Goal: Task Accomplishment & Management: Complete application form

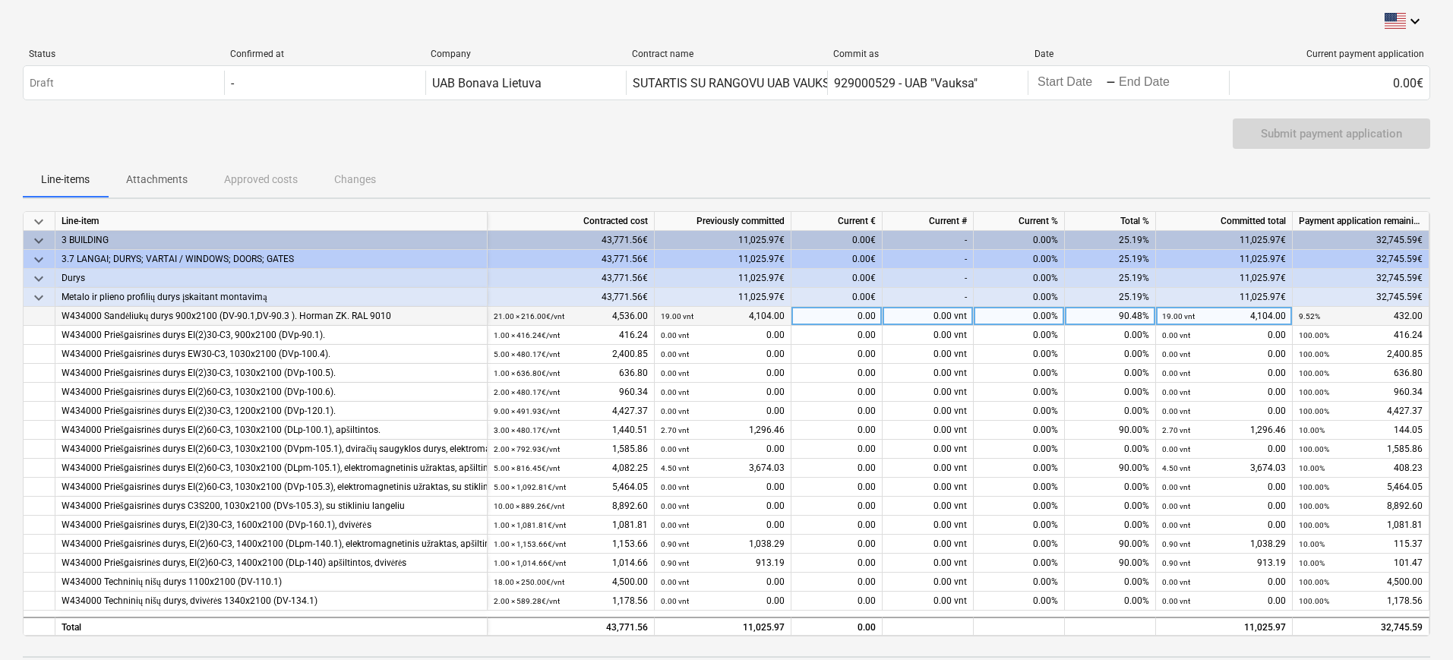
scroll to position [90, 0]
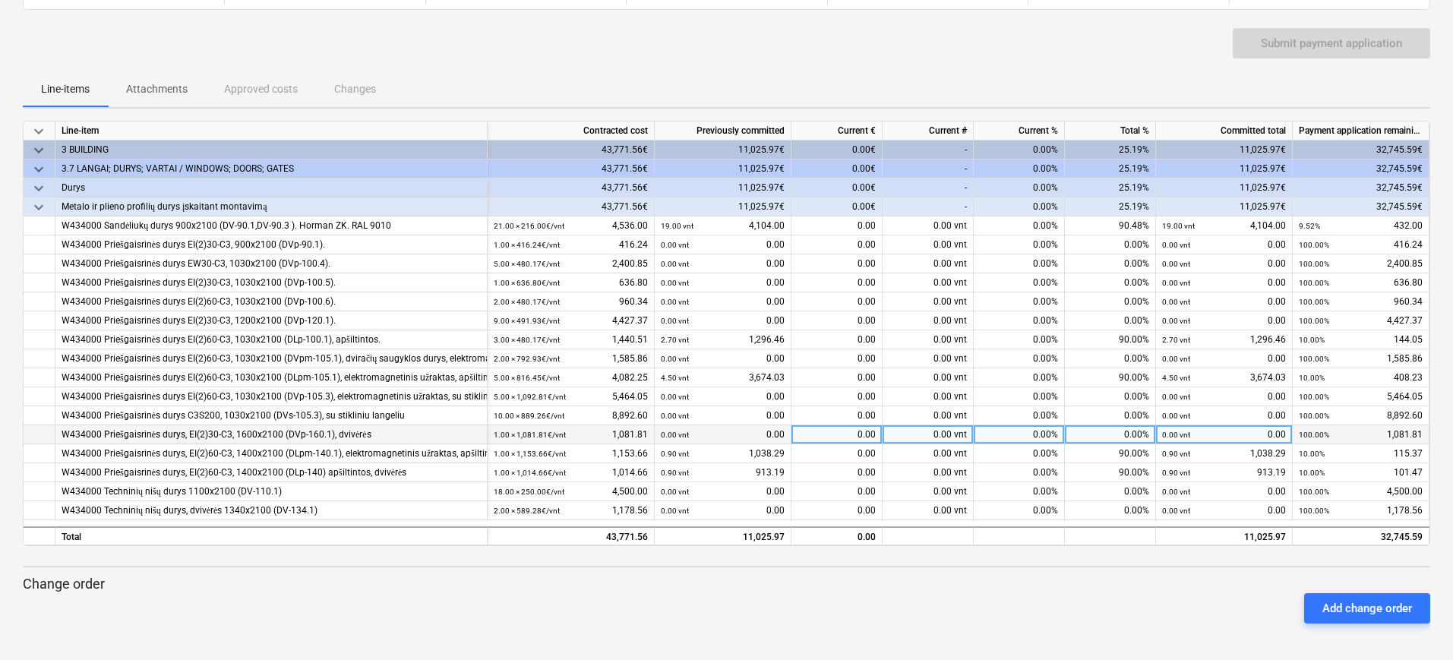
click at [921, 434] on div "0.00 vnt" at bounding box center [927, 434] width 91 height 19
type input "0,9"
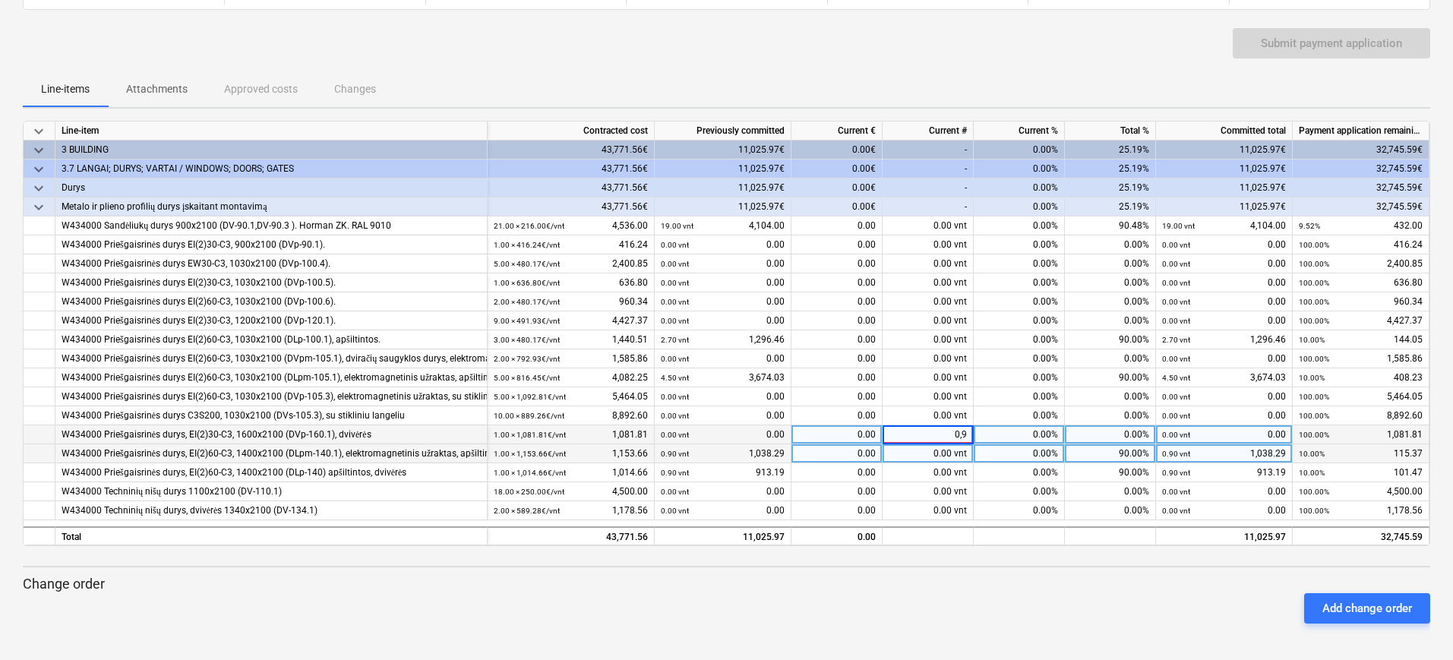
click at [914, 456] on div "0.00 vnt" at bounding box center [927, 453] width 91 height 19
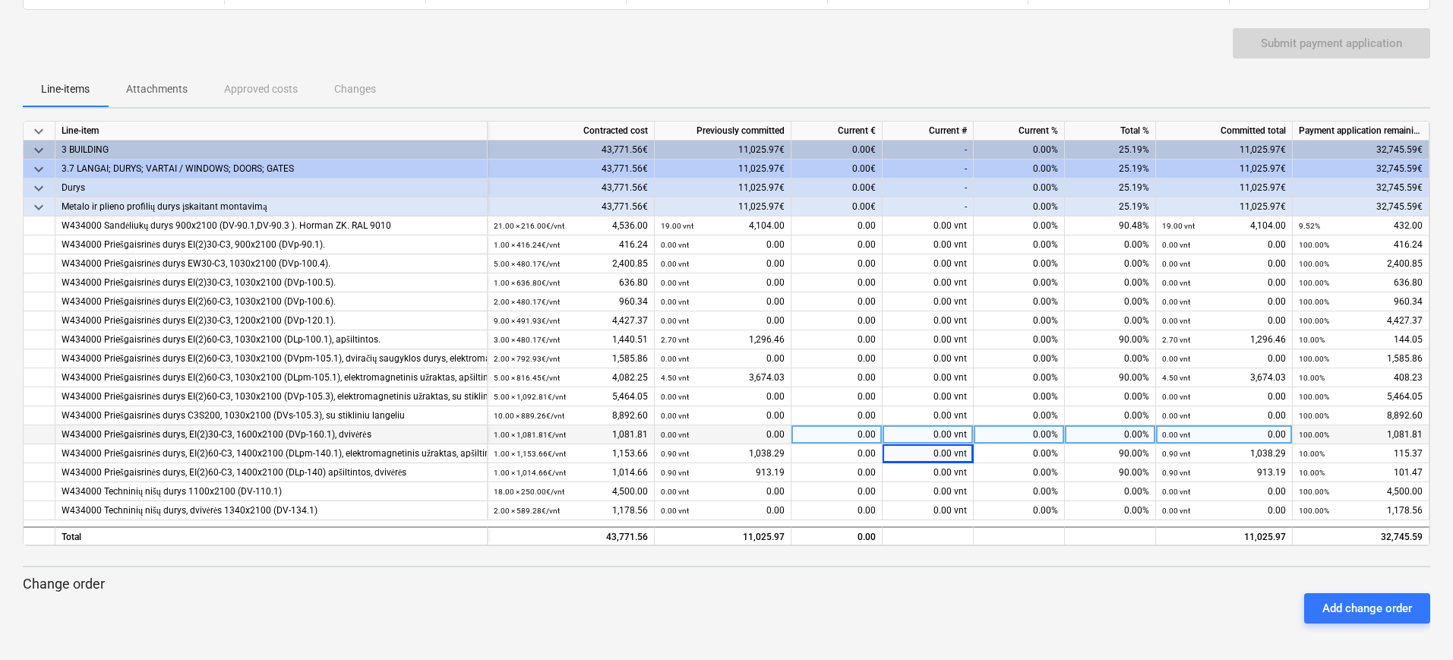
click at [927, 433] on div "0.00 vnt" at bounding box center [927, 434] width 91 height 19
type input "0.9"
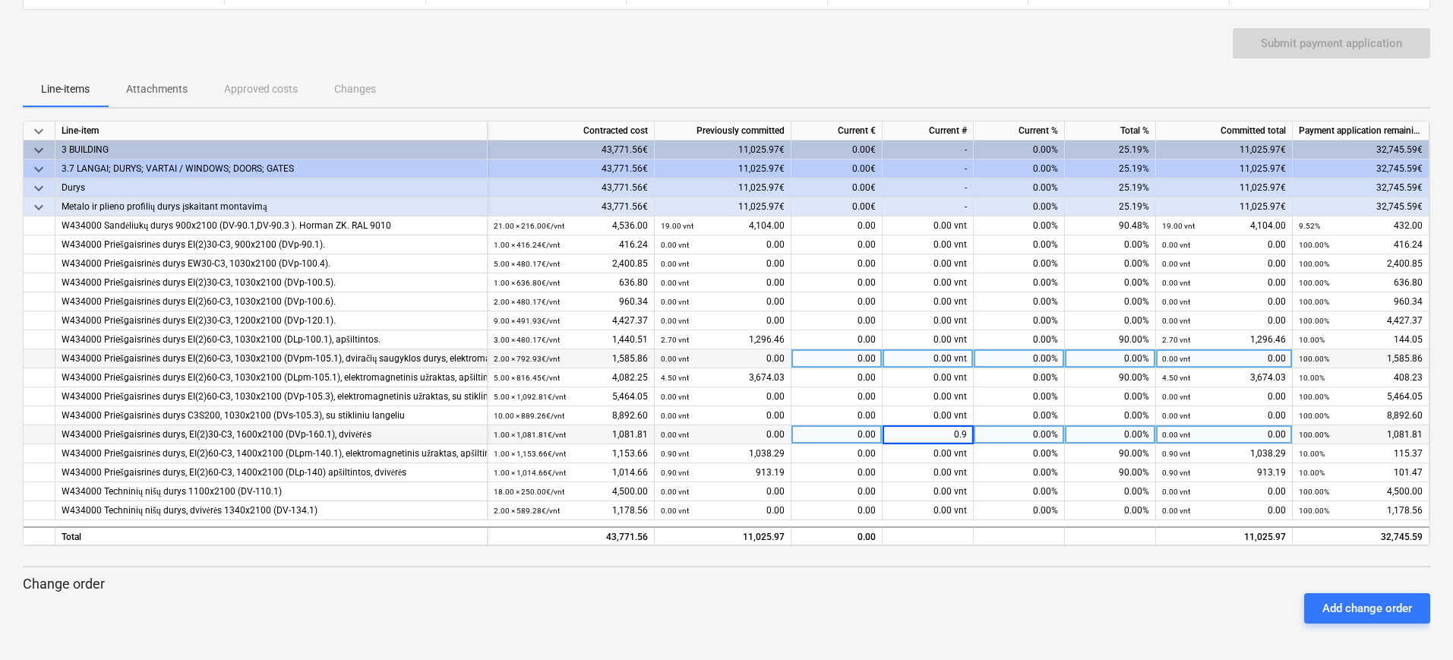
click at [927, 357] on div "0.00 vnt" at bounding box center [927, 358] width 91 height 19
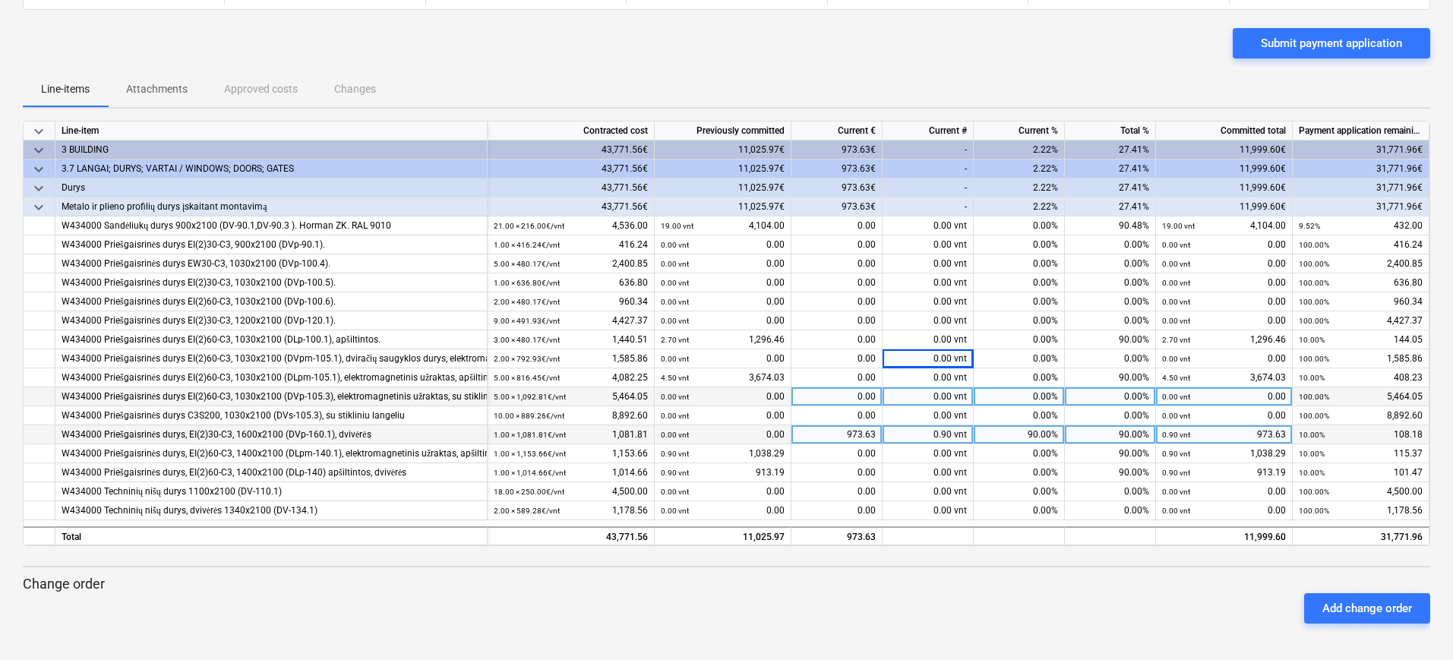
click at [919, 400] on div "0.00 vnt" at bounding box center [927, 396] width 91 height 19
type input "ė"
type input "4"
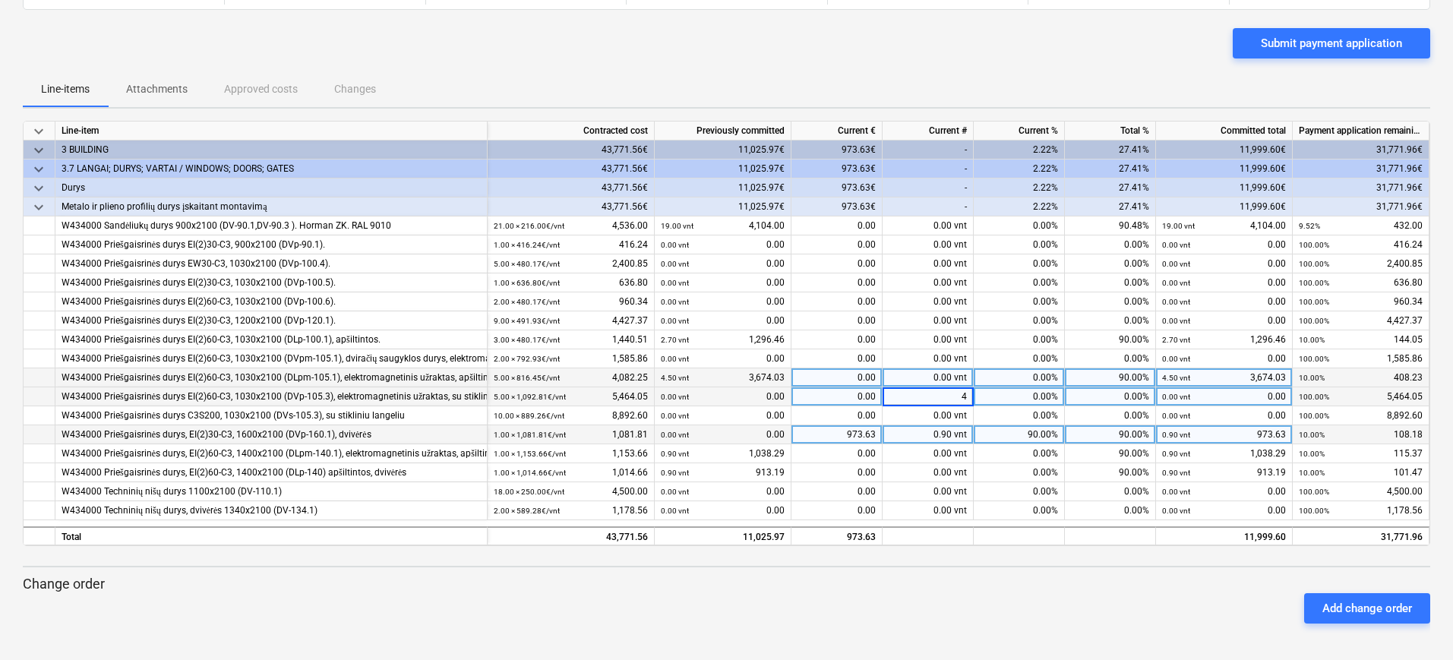
click at [919, 386] on div "0.00 vnt" at bounding box center [927, 377] width 91 height 19
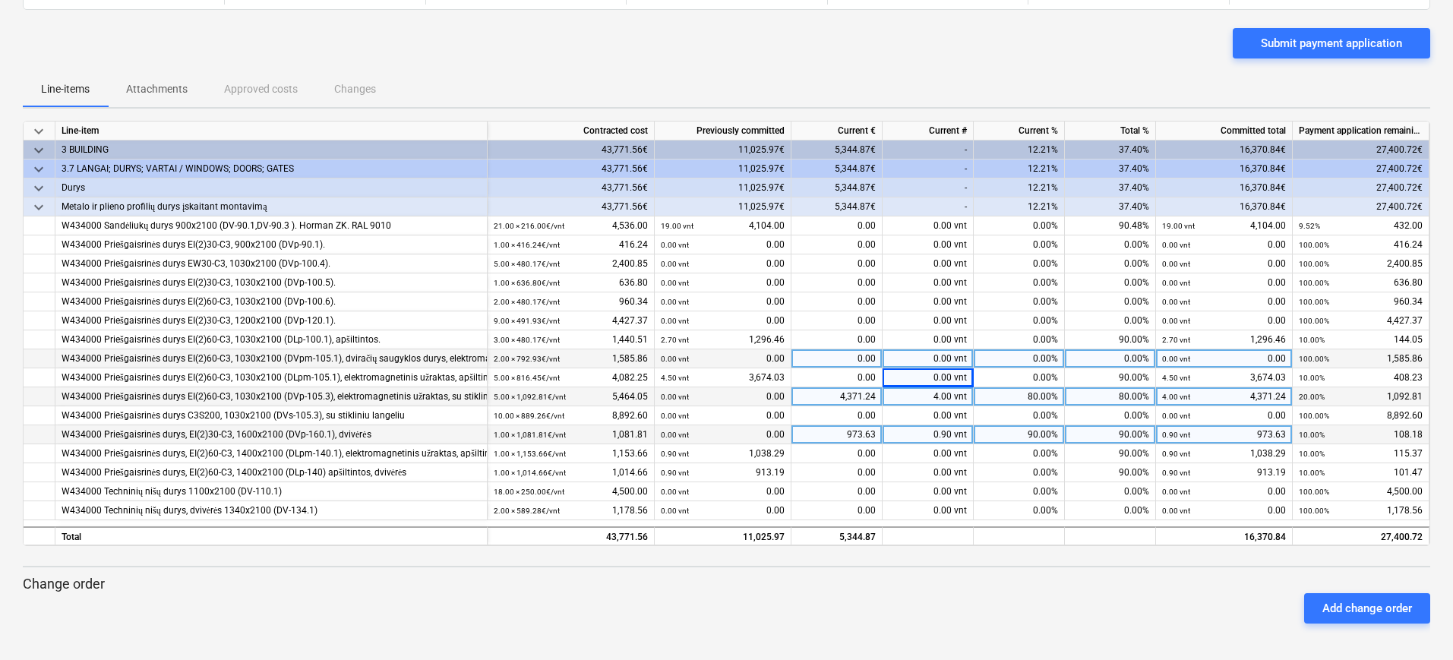
click at [919, 355] on div "0.00 vnt" at bounding box center [927, 358] width 91 height 19
drag, startPoint x: 935, startPoint y: 361, endPoint x: 1000, endPoint y: 360, distance: 64.6
click at [0, 0] on div "W434000 Priešgaisrinės durys EI(2)60-C3, 1030x2100 (DVpm-105.1), dviračių saugy…" at bounding box center [0, 0] width 0 height 0
type input "1"
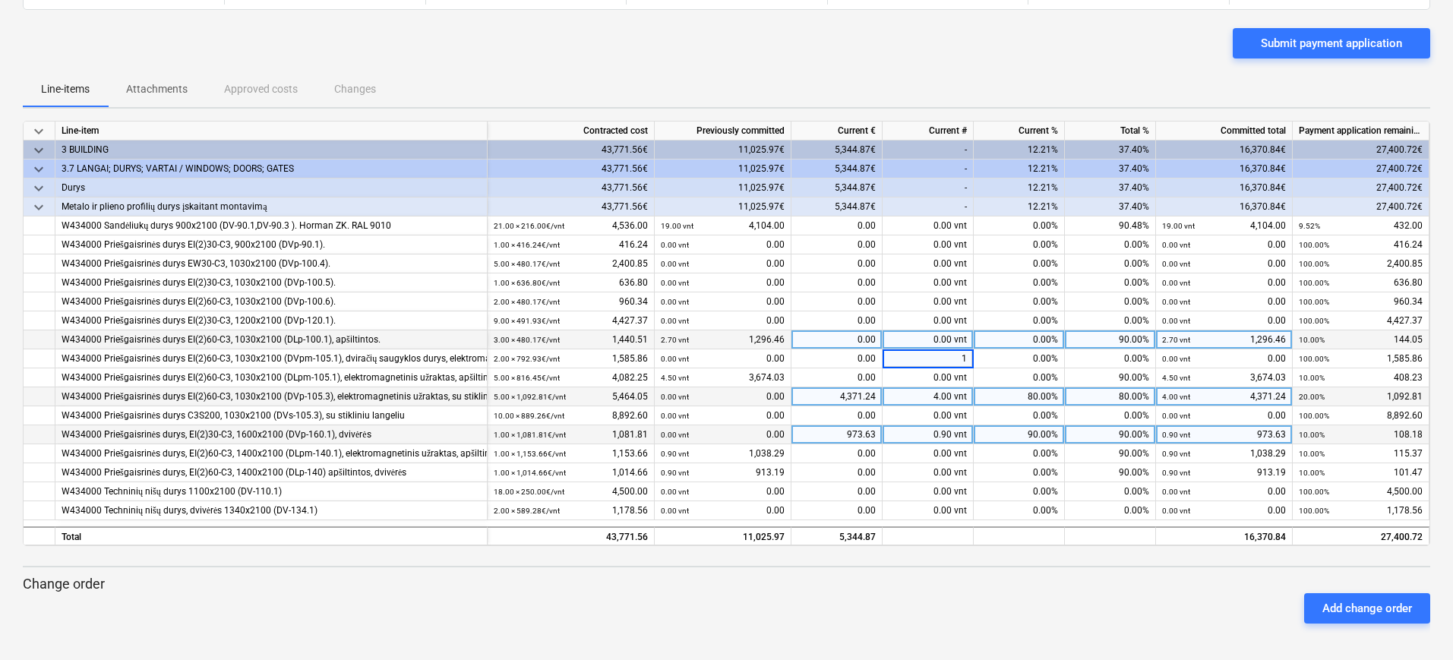
click at [919, 338] on div "0.00 vnt" at bounding box center [927, 339] width 91 height 19
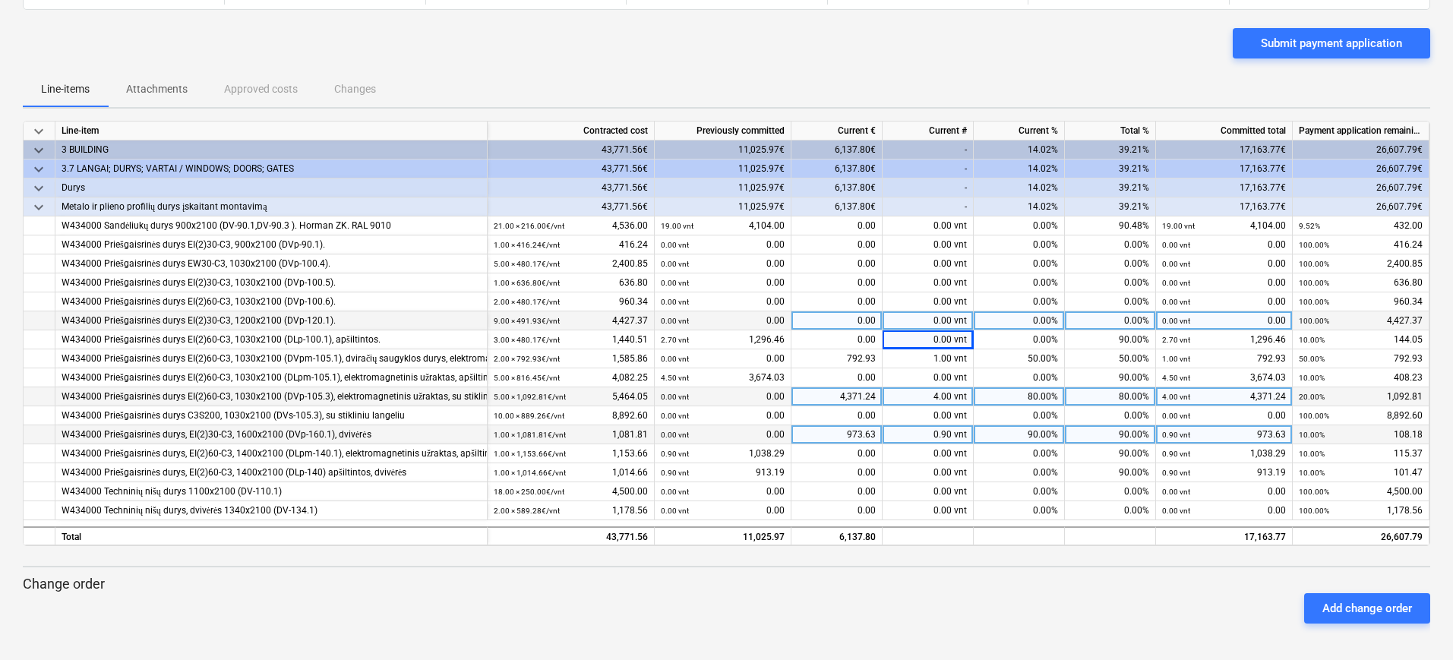
click at [914, 318] on div "0.00 vnt" at bounding box center [927, 320] width 91 height 19
type input "7"
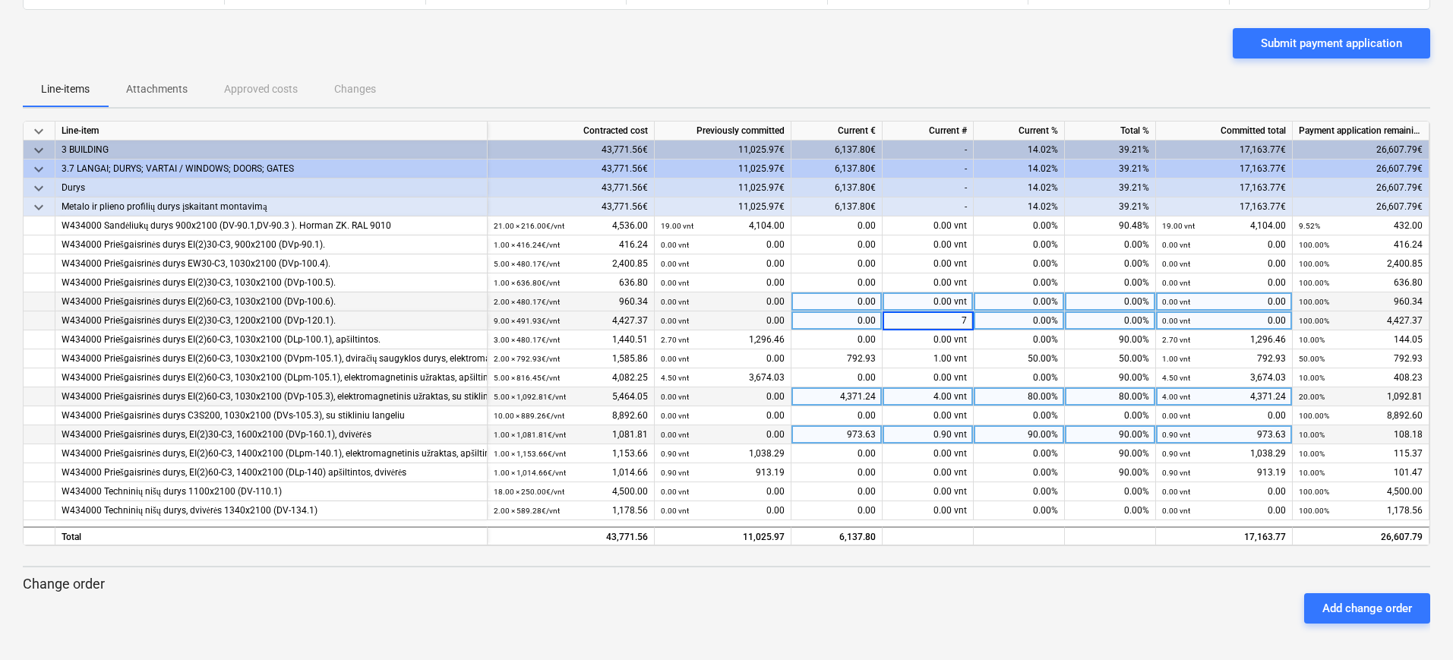
click at [915, 295] on div "0.00 vnt" at bounding box center [927, 301] width 91 height 19
click at [915, 298] on div "0.00 vnt" at bounding box center [927, 301] width 91 height 19
type input "1"
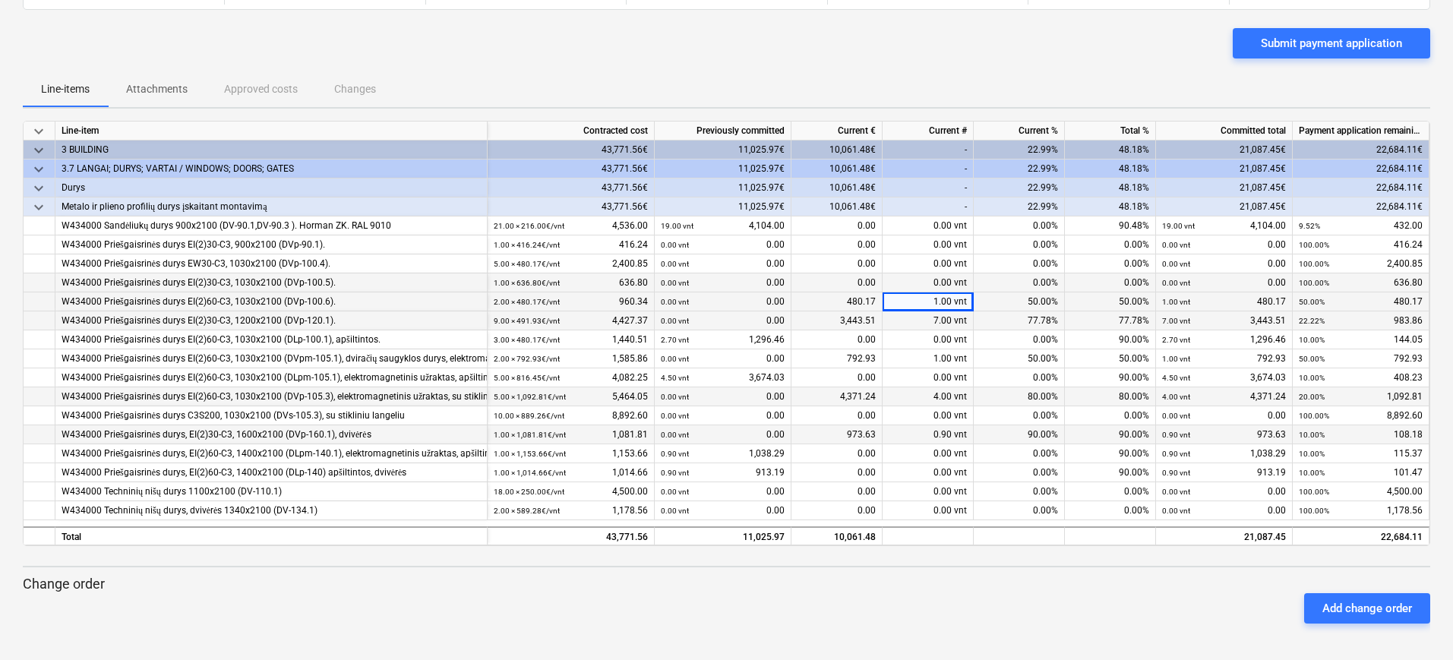
click at [913, 281] on div "0.00 vnt" at bounding box center [927, 282] width 91 height 19
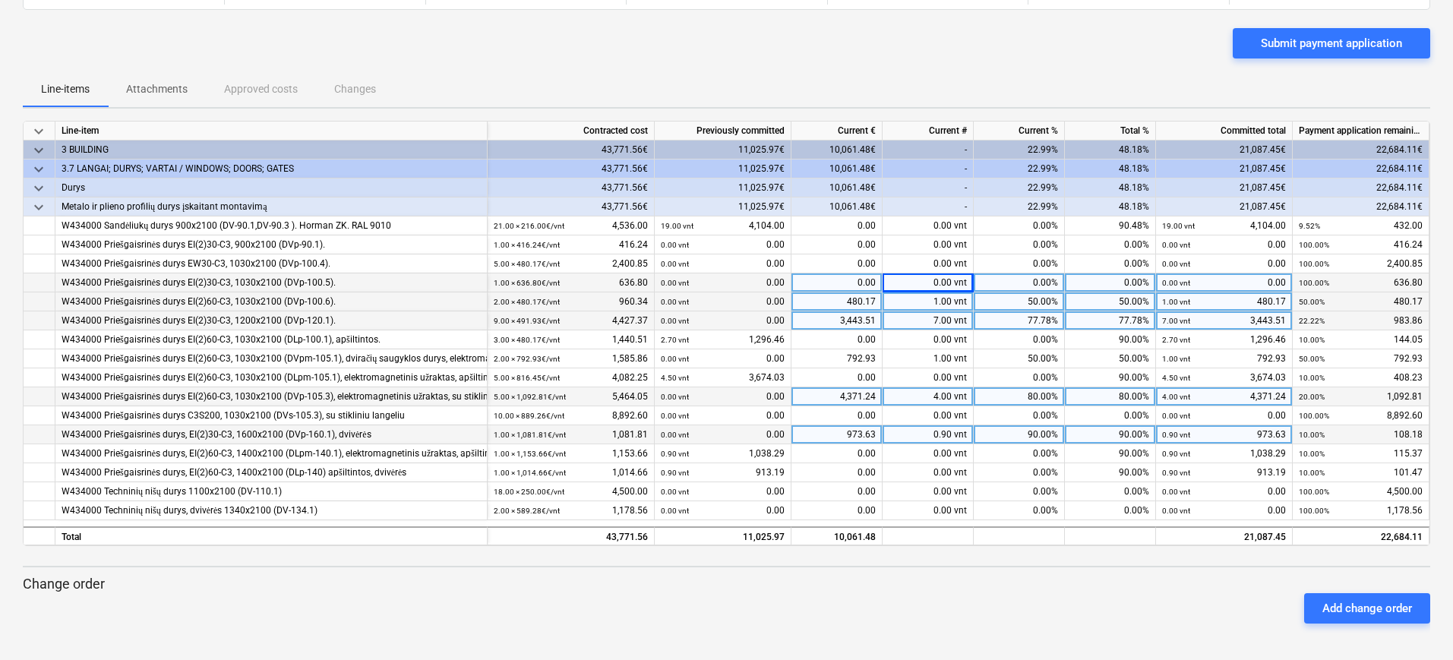
click at [913, 281] on div "0.00 vnt" at bounding box center [927, 282] width 91 height 19
type input "0.8"
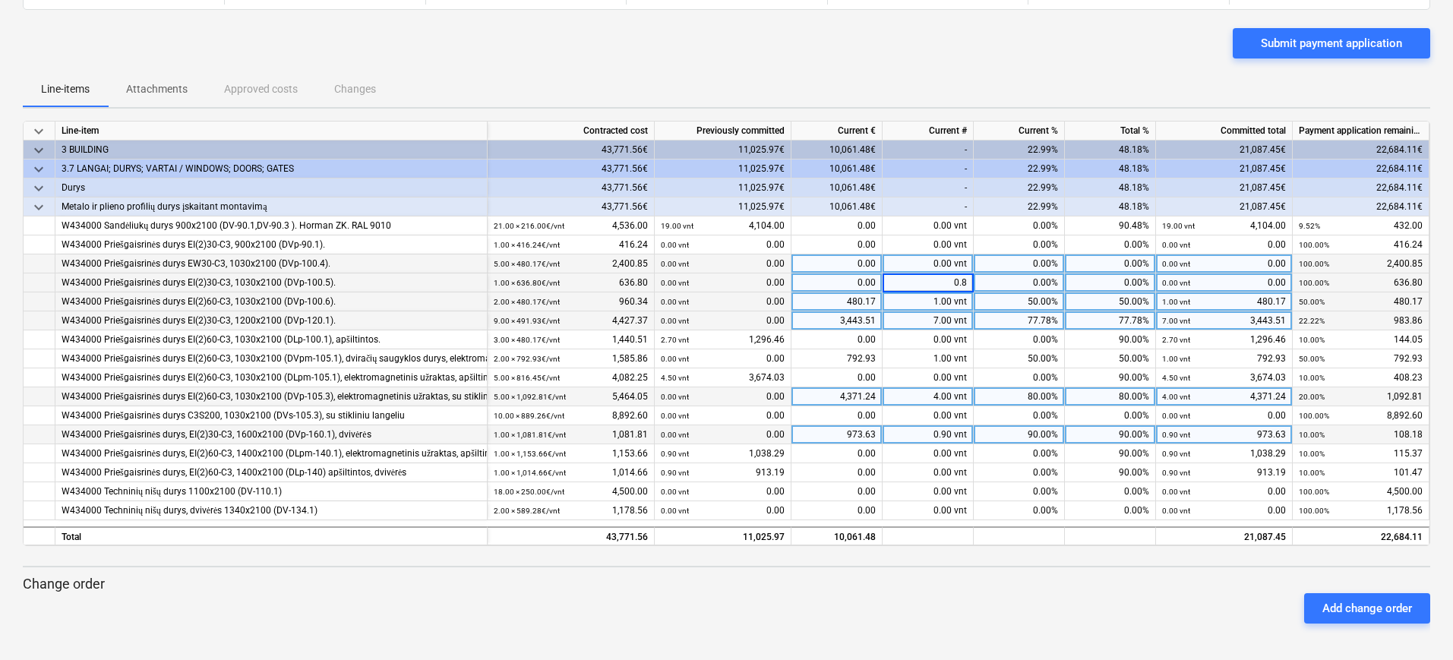
click at [919, 258] on div "0.00 vnt" at bounding box center [927, 263] width 91 height 19
type input "3"
type input "4"
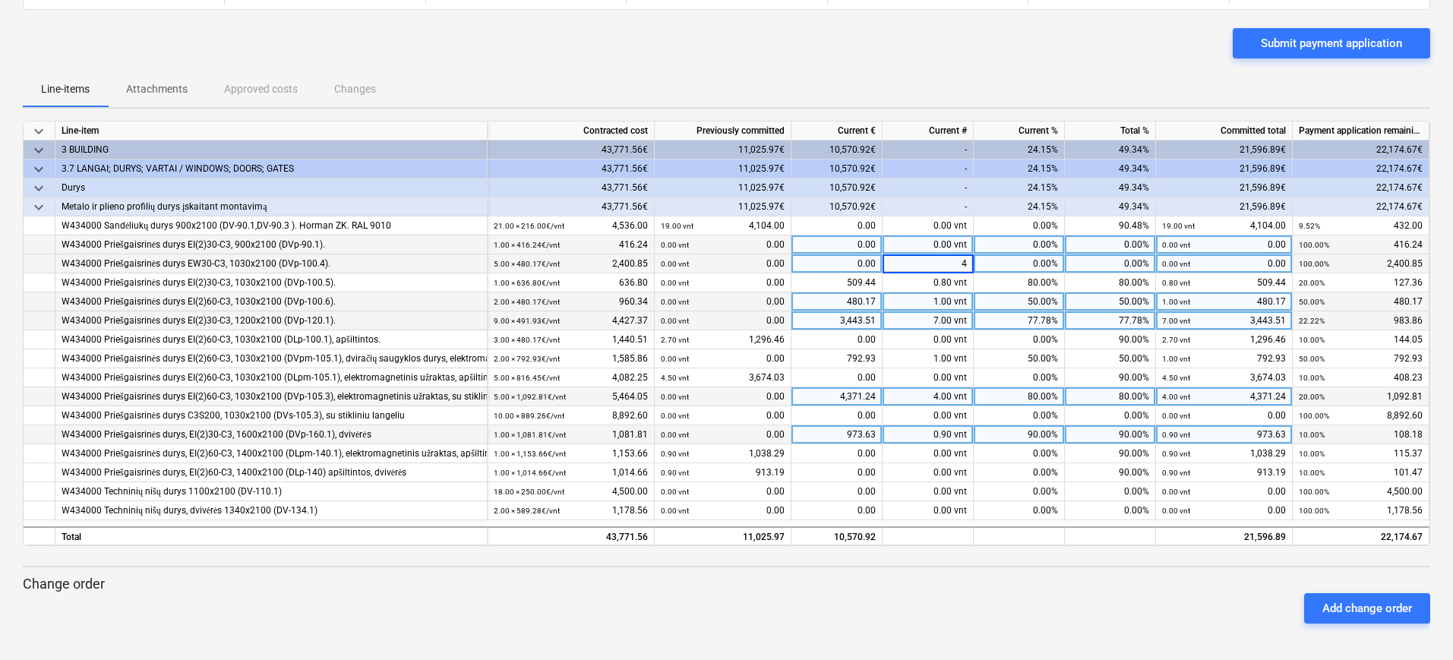
click at [926, 241] on div "0.00 vnt" at bounding box center [927, 244] width 91 height 19
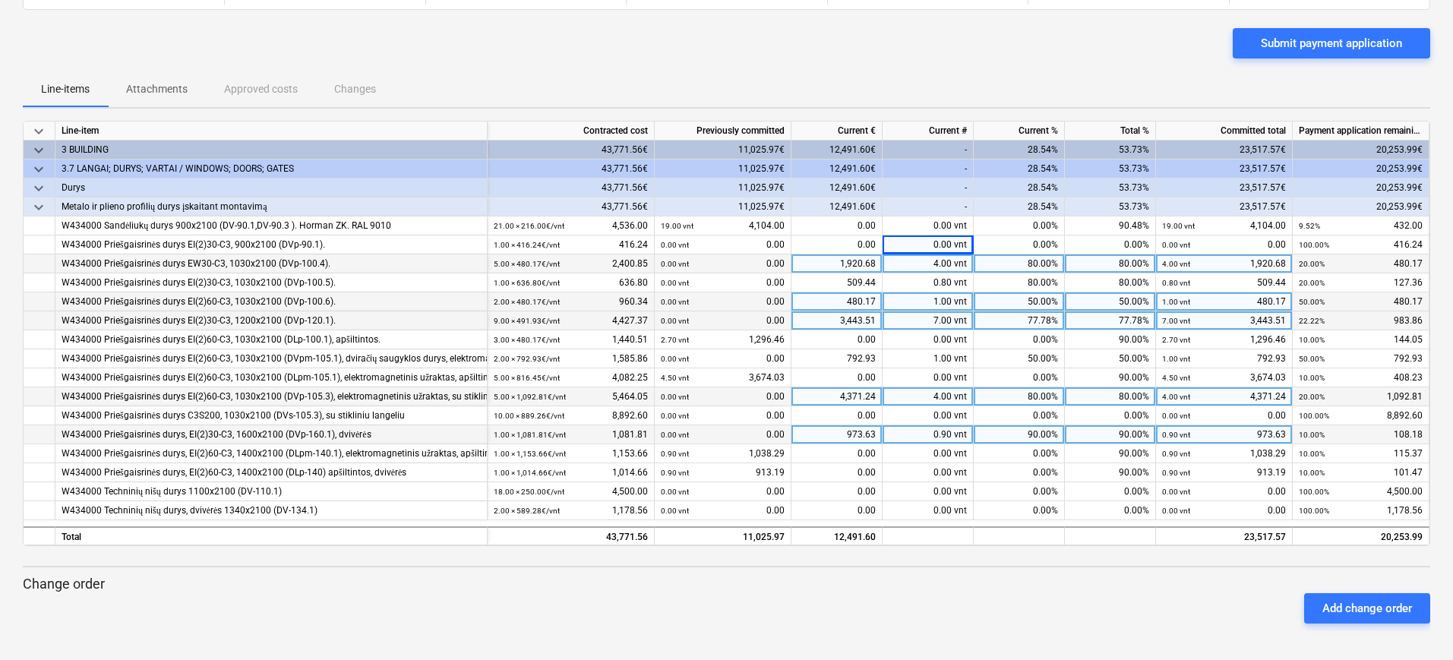
click at [940, 89] on div "Line-items Attachments Approved costs Changes" at bounding box center [726, 89] width 1407 height 36
click at [1299, 36] on div "Submit payment application" at bounding box center [1330, 43] width 141 height 20
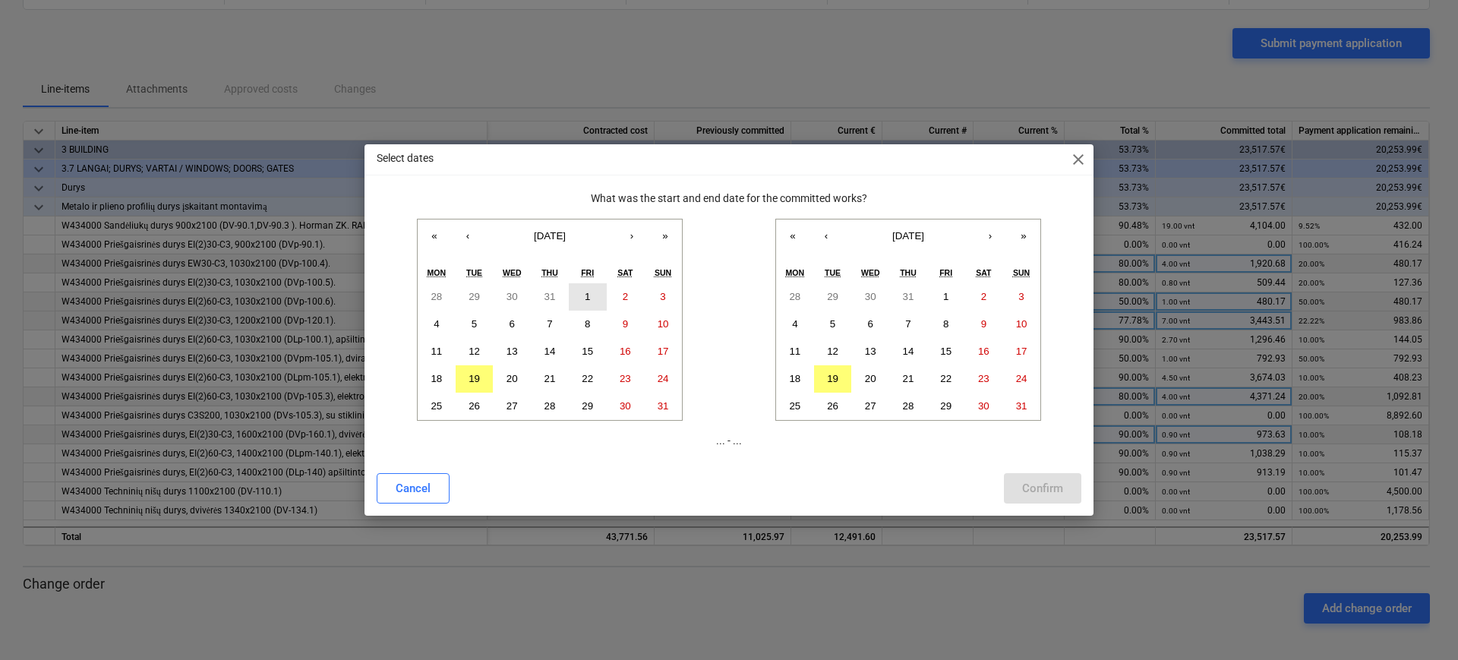
click at [588, 291] on abbr "1" at bounding box center [587, 296] width 5 height 11
click at [481, 377] on button "19" at bounding box center [475, 378] width 38 height 27
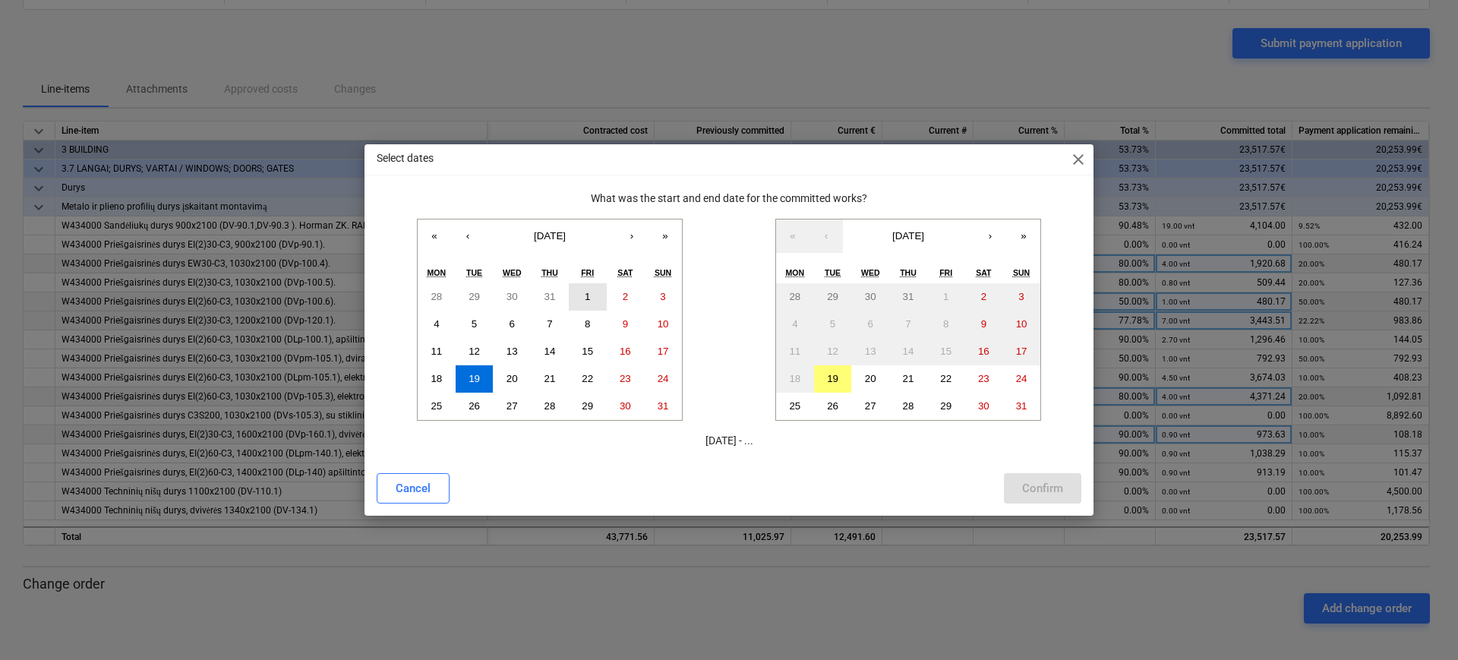
click at [589, 296] on abbr "1" at bounding box center [587, 296] width 5 height 11
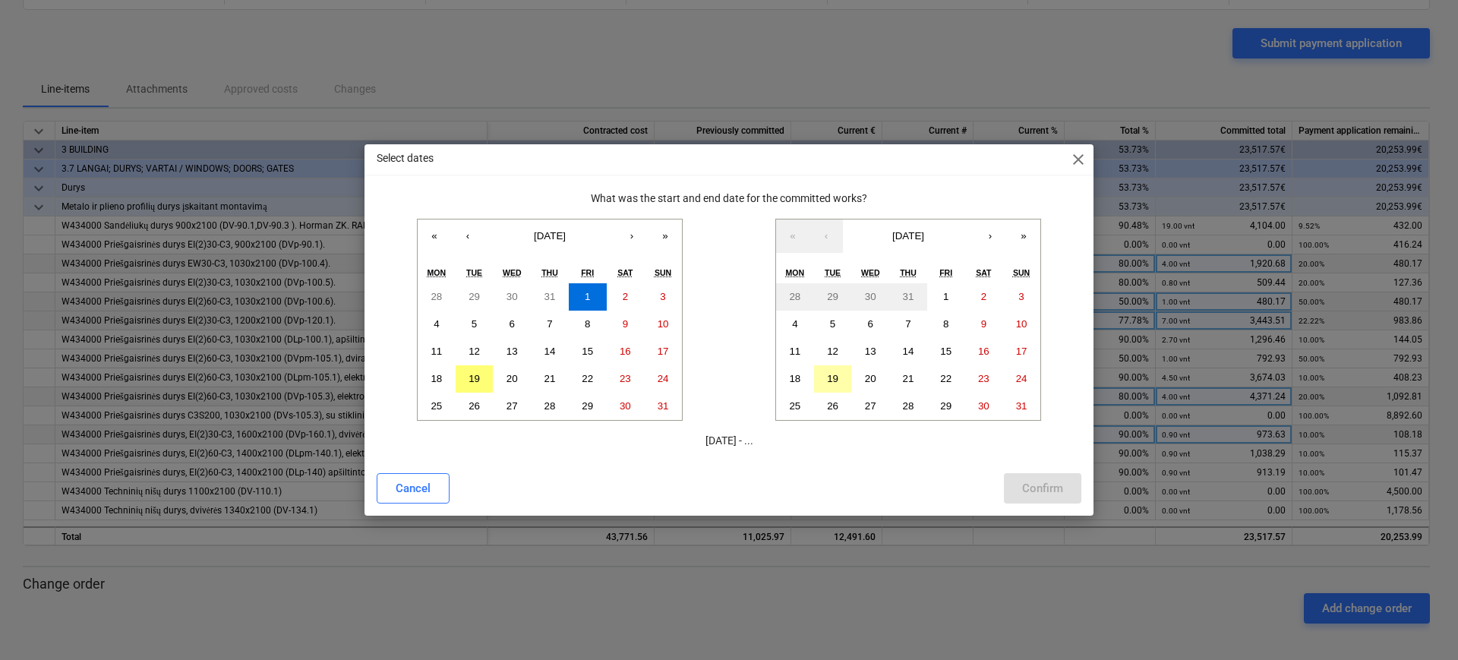
click at [827, 373] on button "19" at bounding box center [833, 378] width 38 height 27
click at [1044, 490] on div "Confirm" at bounding box center [1042, 488] width 41 height 20
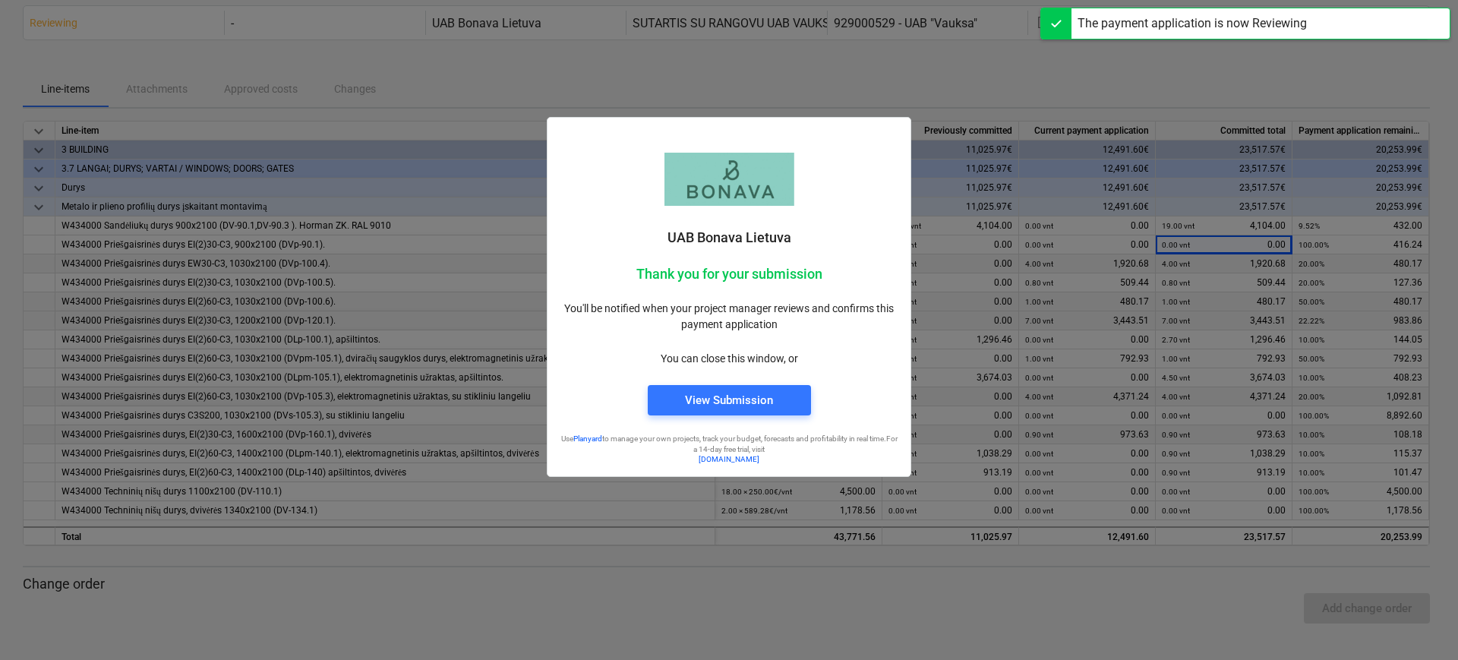
scroll to position [60, 0]
